Goal: Navigation & Orientation: Understand site structure

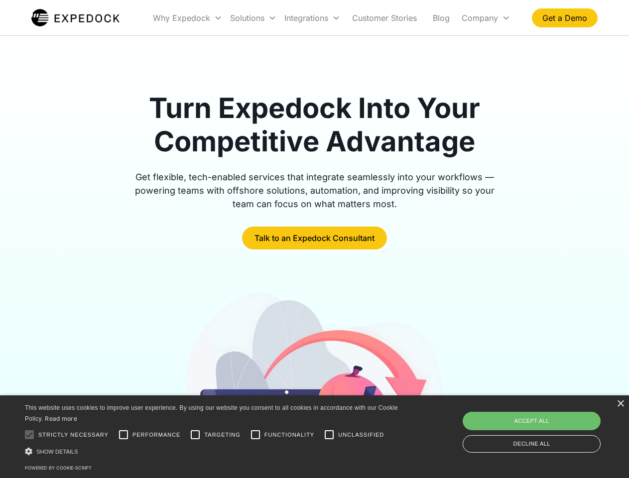
click at [332, 18] on div "Integrations" at bounding box center [312, 18] width 64 height 34
click at [188, 18] on div "Why Expedock" at bounding box center [181, 18] width 57 height 10
click at [253, 18] on div "Solutions" at bounding box center [247, 18] width 34 height 10
click at [312, 18] on div "Integrations" at bounding box center [306, 18] width 44 height 10
click at [486, 18] on div "Company" at bounding box center [480, 18] width 36 height 10
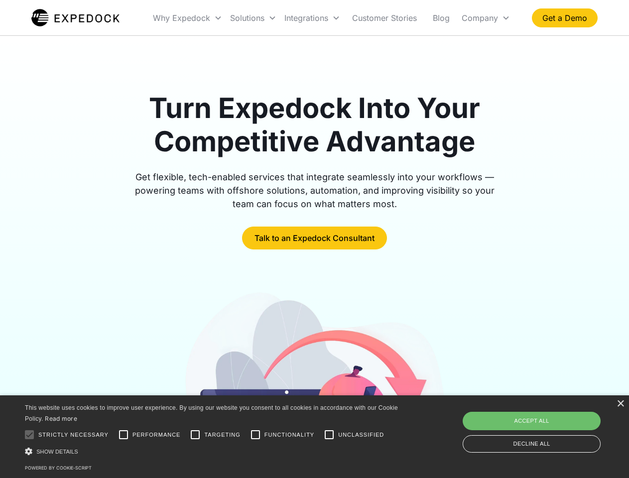
click at [29, 435] on div at bounding box center [29, 435] width 20 height 20
click at [124, 435] on input "Performance" at bounding box center [124, 435] width 20 height 20
checkbox input "true"
click at [195, 435] on input "Targeting" at bounding box center [195, 435] width 20 height 20
checkbox input "true"
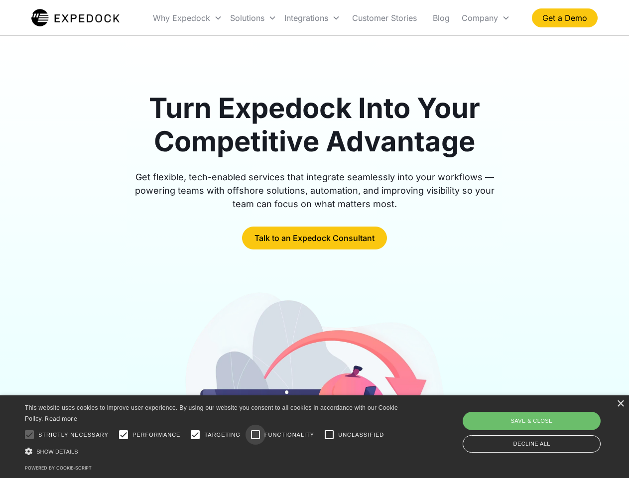
click at [256, 435] on input "Functionality" at bounding box center [256, 435] width 20 height 20
checkbox input "true"
click at [329, 435] on input "Unclassified" at bounding box center [329, 435] width 20 height 20
checkbox input "true"
